Goal: Information Seeking & Learning: Learn about a topic

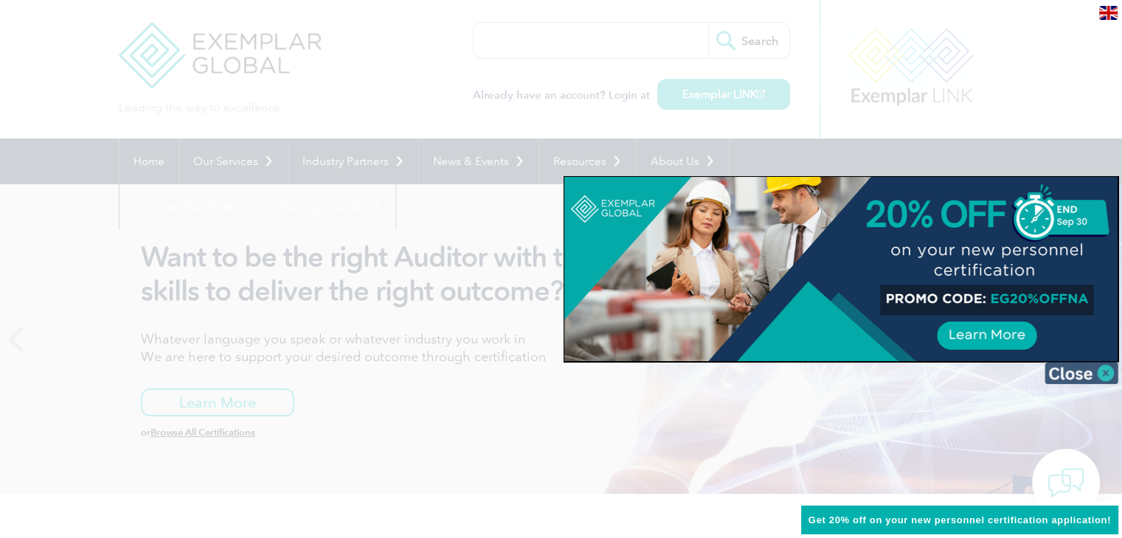
click at [1086, 371] on img at bounding box center [1081, 373] width 74 height 22
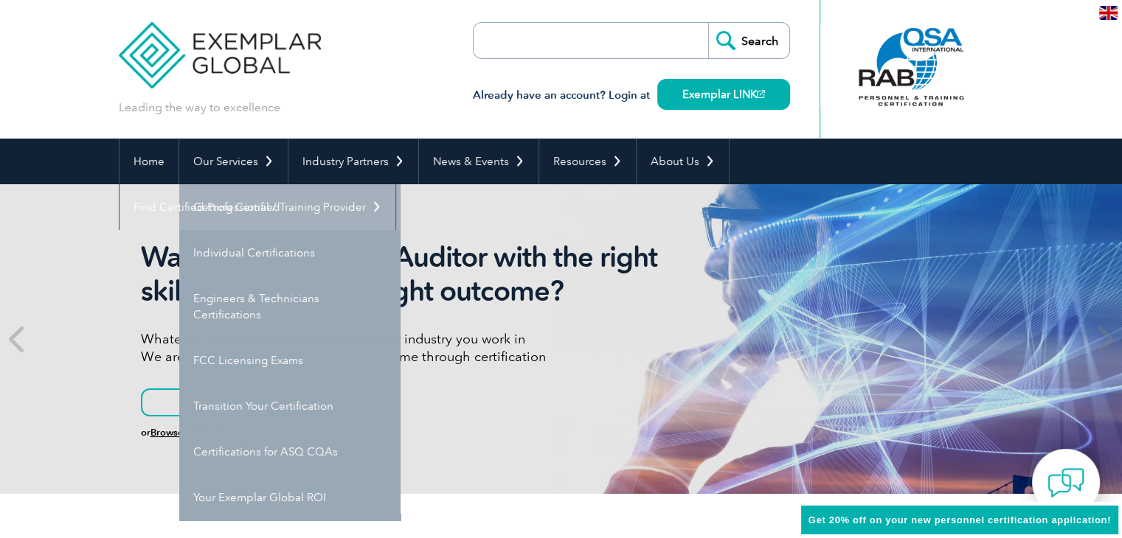
click at [204, 187] on link "Getting Certified" at bounding box center [289, 207] width 221 height 46
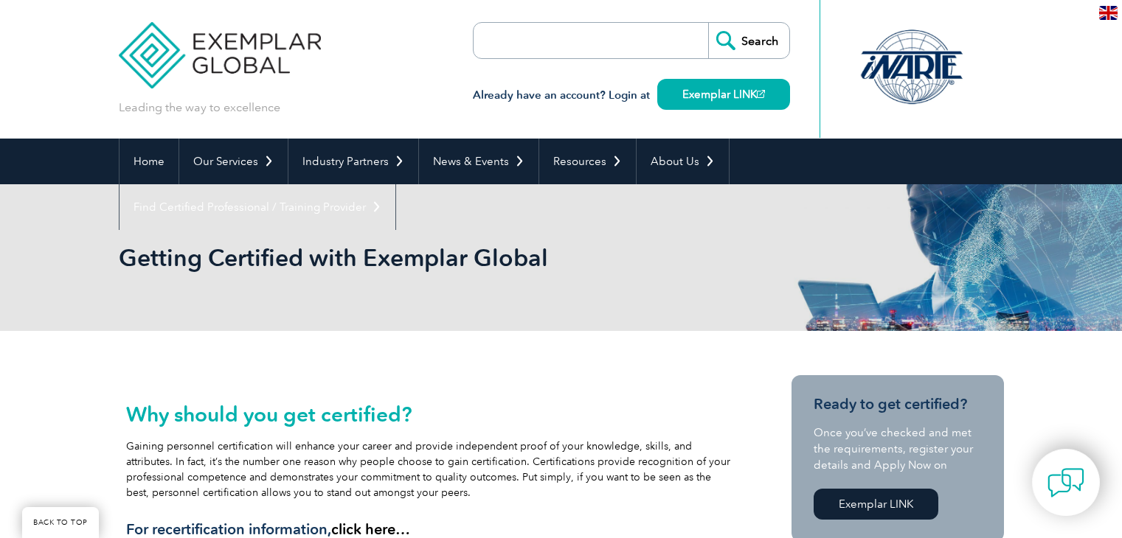
scroll to position [664, 0]
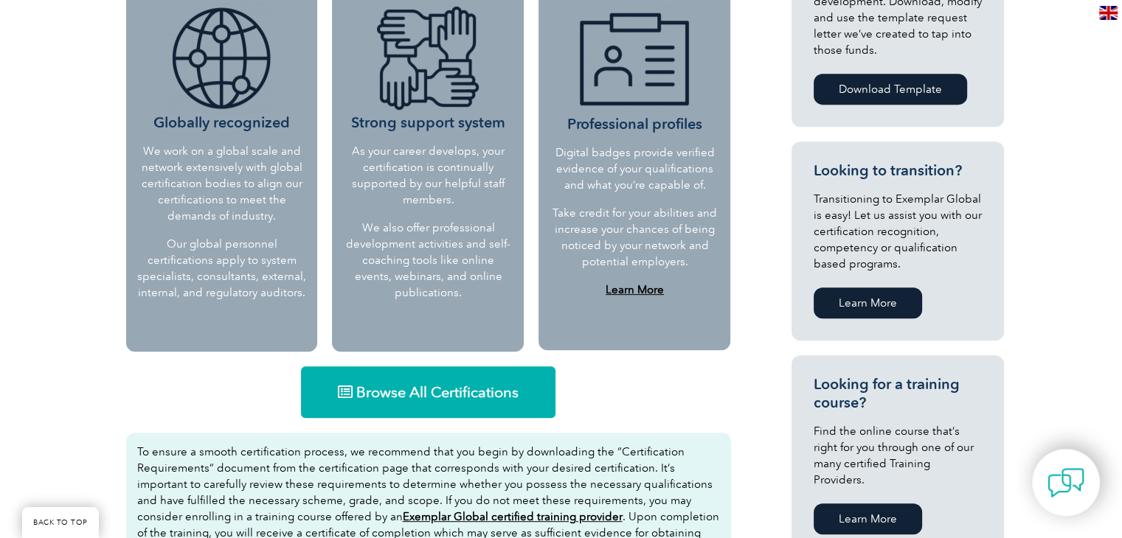
click at [450, 406] on link "Browse All Certifications" at bounding box center [428, 392] width 254 height 52
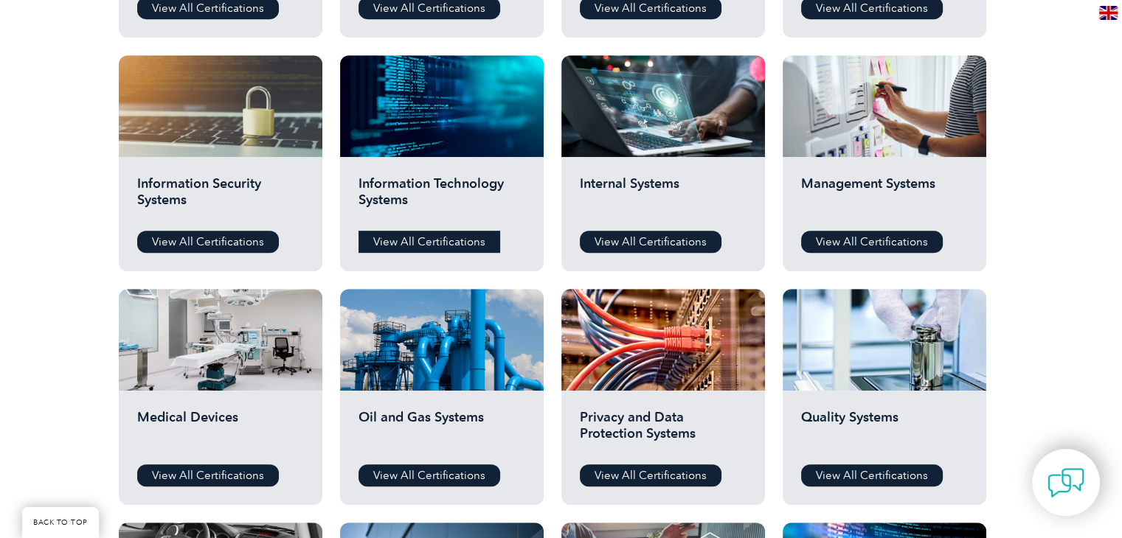
scroll to position [1180, 0]
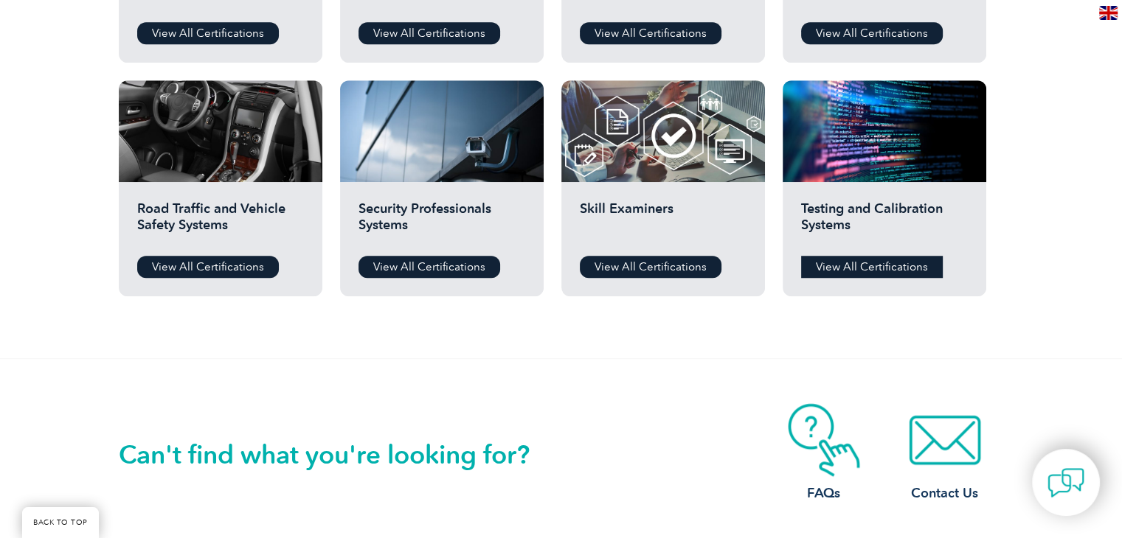
click at [866, 269] on link "View All Certifications" at bounding box center [872, 267] width 142 height 22
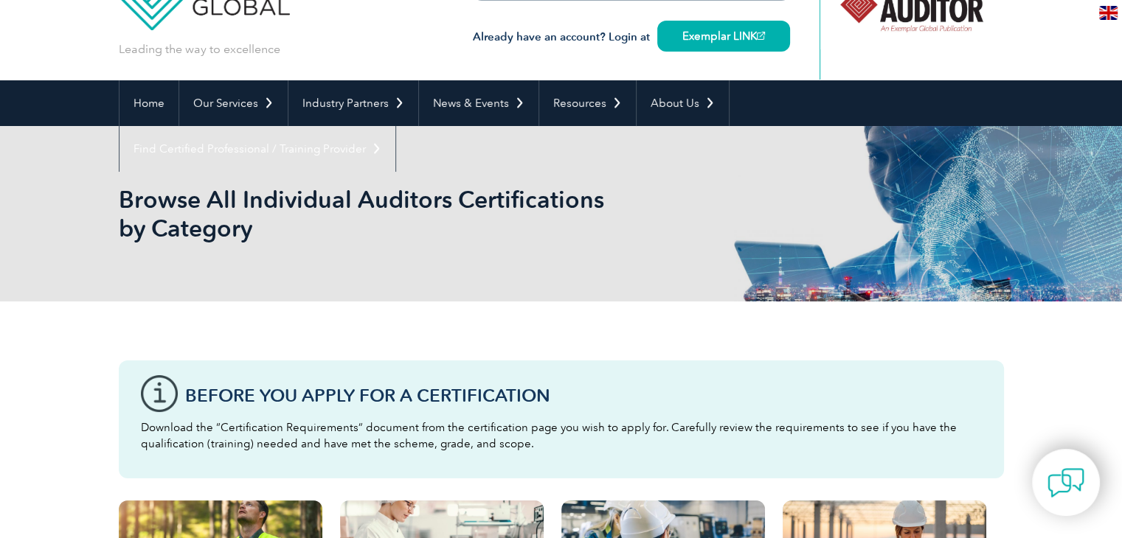
scroll to position [0, 0]
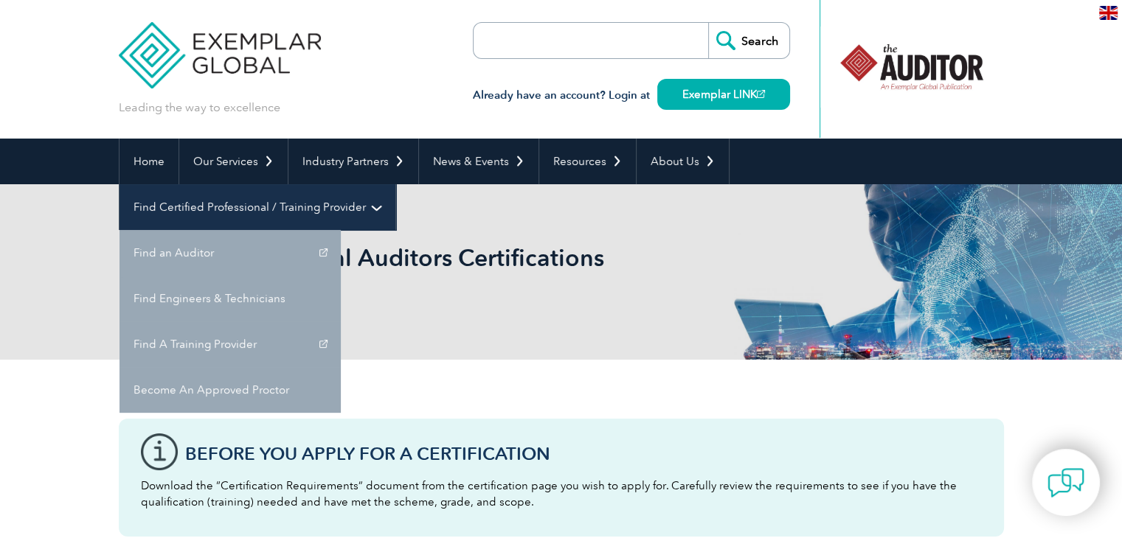
click at [395, 184] on link "Find Certified Professional / Training Provider" at bounding box center [257, 207] width 276 height 46
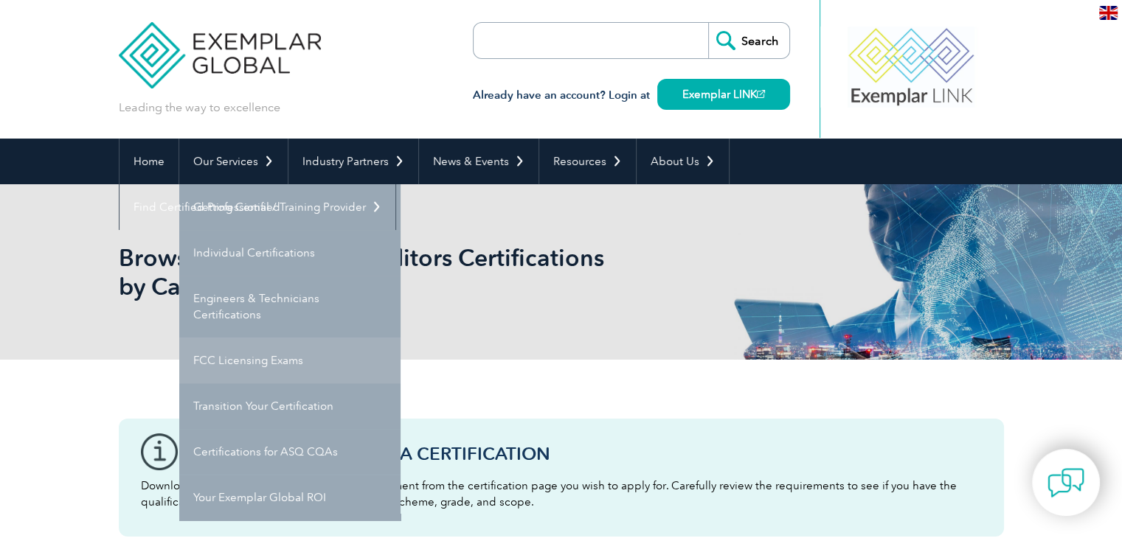
click at [276, 352] on link "FCC Licensing Exams" at bounding box center [289, 361] width 221 height 46
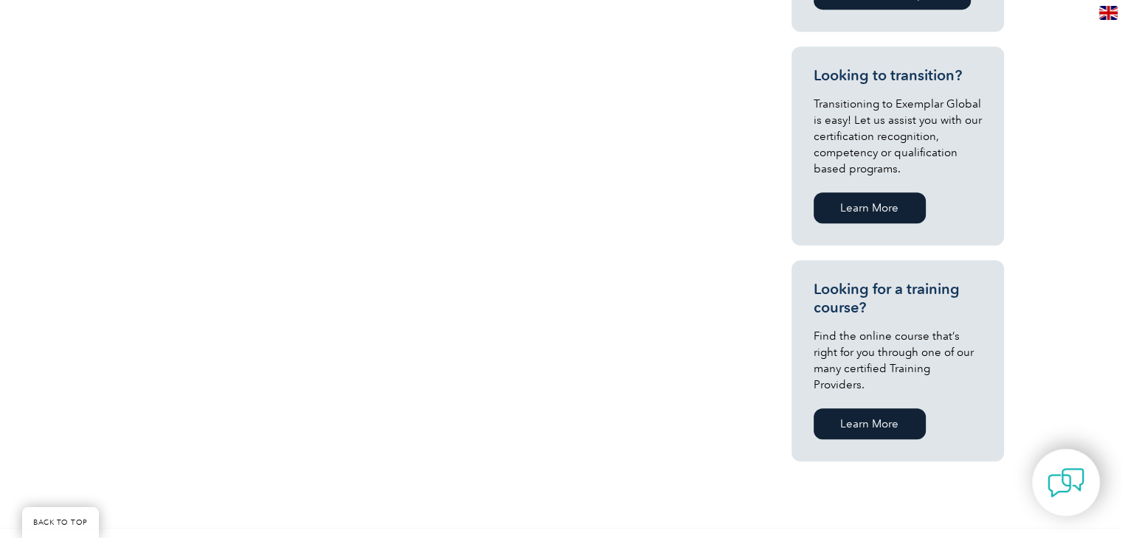
scroll to position [959, 0]
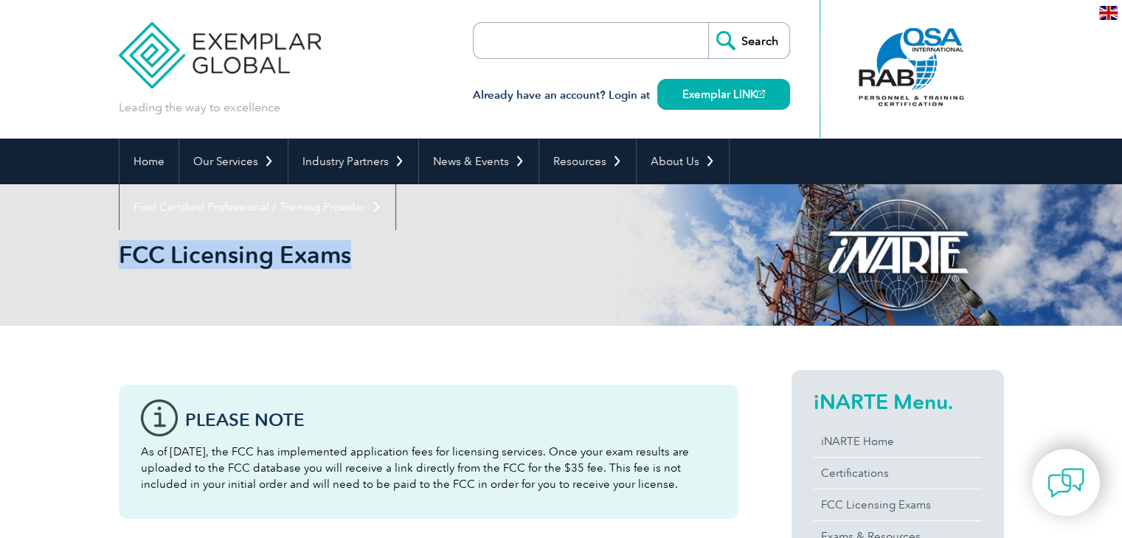
copy h2 "FCC Licensing Exams"
drag, startPoint x: 276, startPoint y: 254, endPoint x: 123, endPoint y: 251, distance: 152.7
click at [123, 251] on div "FCC Licensing Exams" at bounding box center [561, 255] width 885 height 142
